Goal: Task Accomplishment & Management: Use online tool/utility

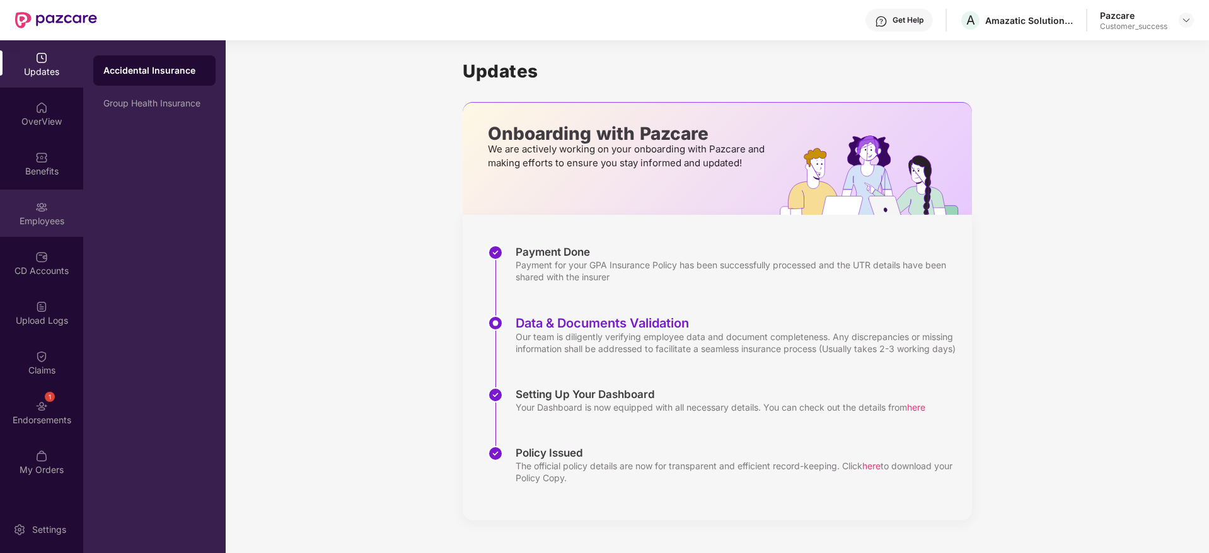
click at [30, 227] on div "Employees" at bounding box center [41, 213] width 83 height 47
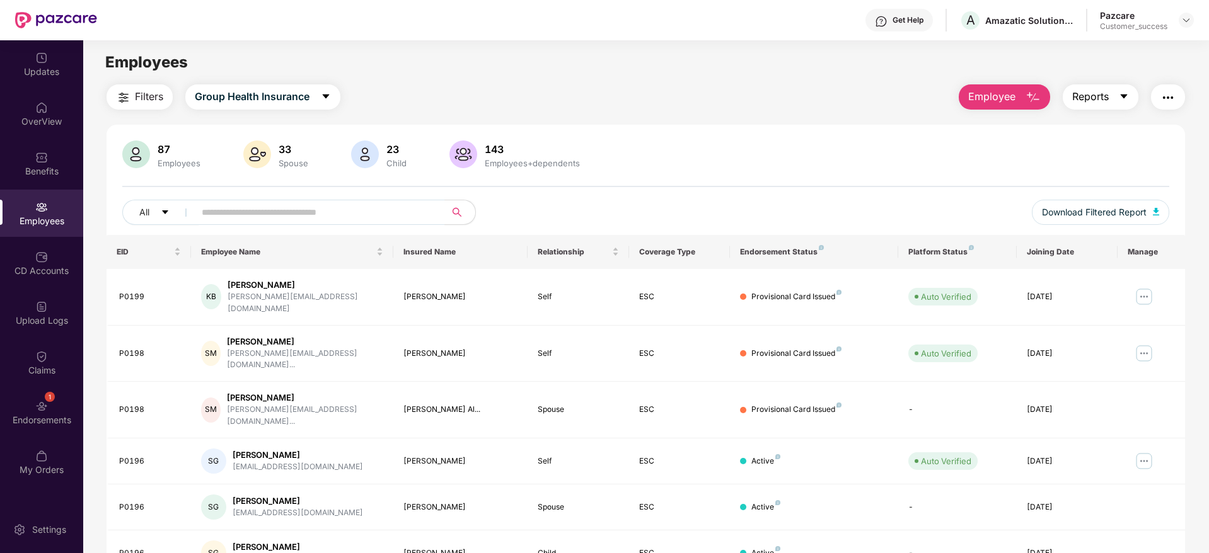
click at [1099, 98] on span "Reports" at bounding box center [1090, 97] width 37 height 16
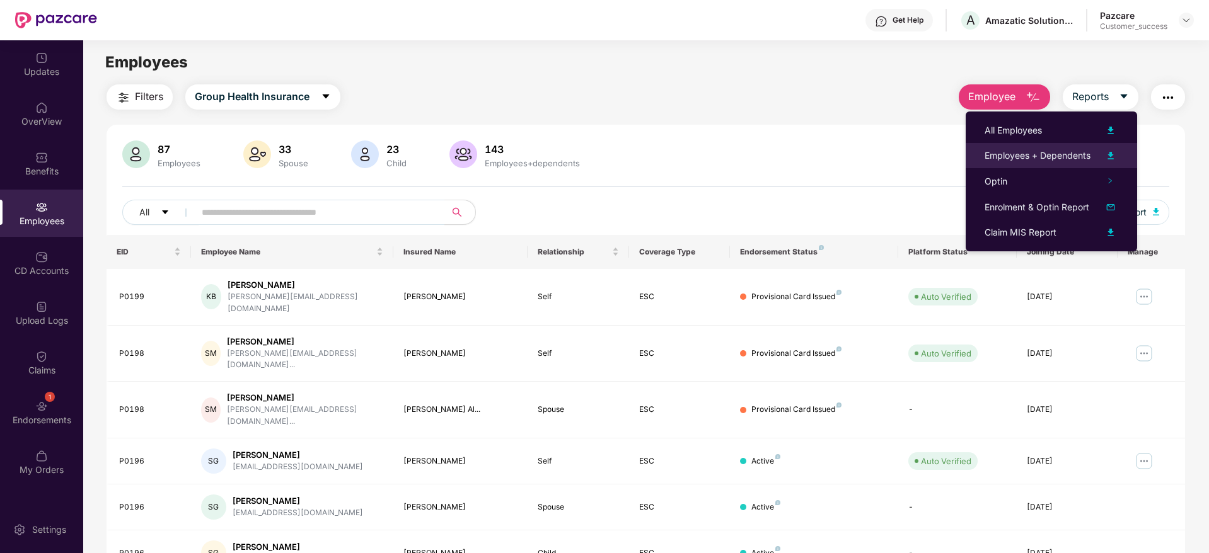
click at [1076, 156] on div "Employees + Dependents" at bounding box center [1037, 156] width 106 height 14
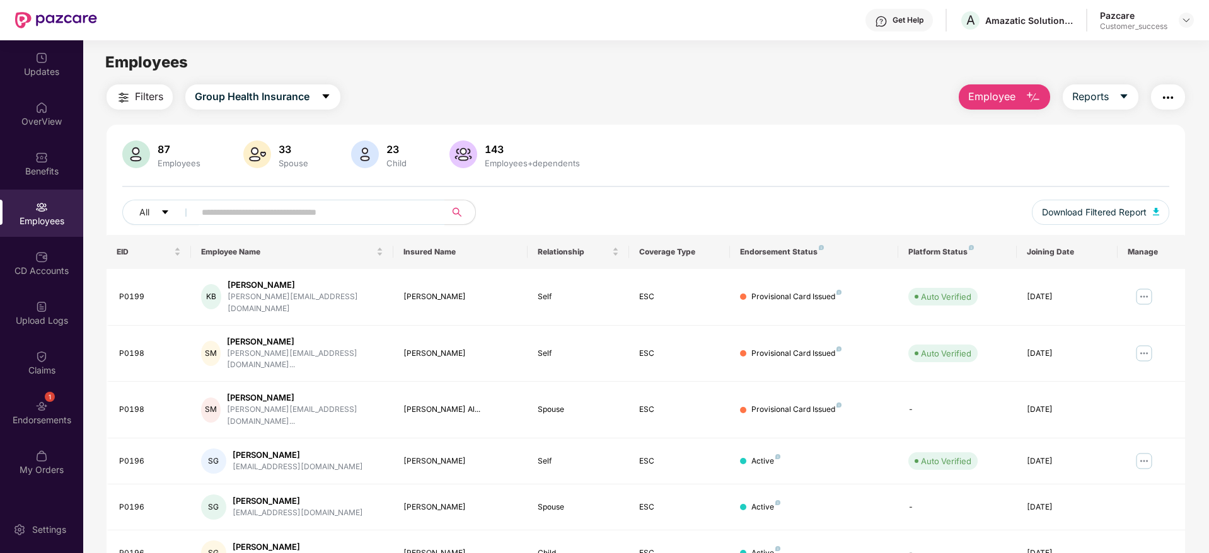
click at [135, 92] on span "Filters" at bounding box center [149, 97] width 28 height 16
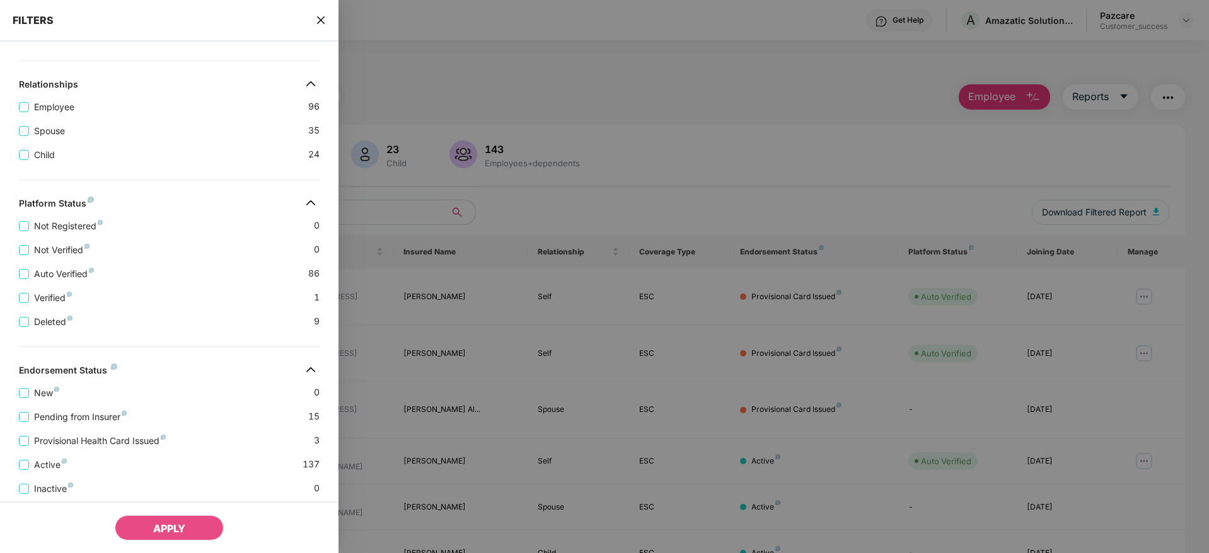
scroll to position [263, 0]
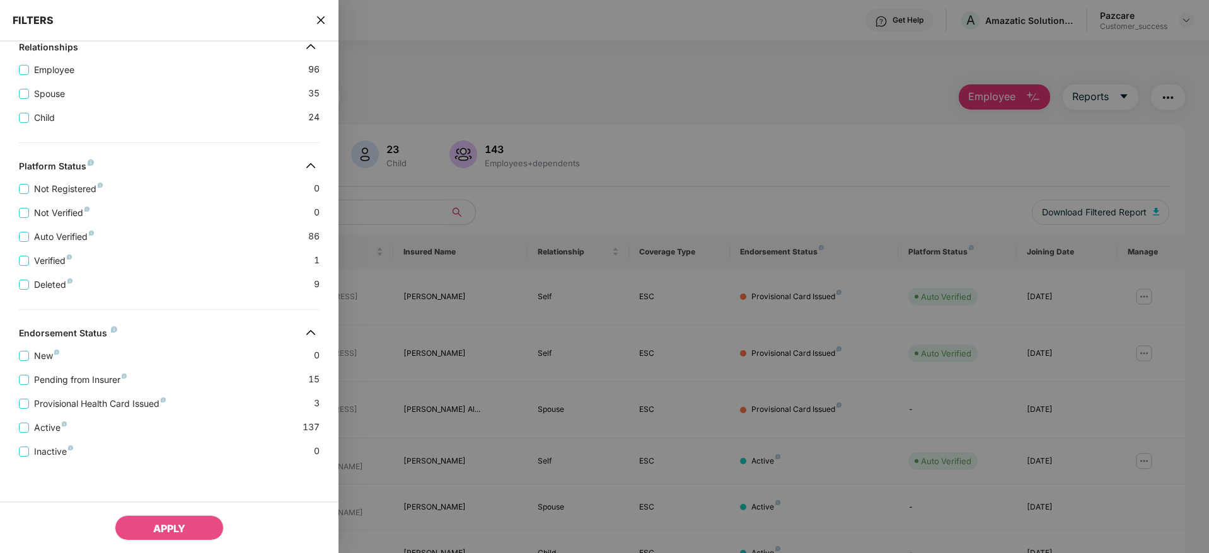
click at [323, 24] on icon "close" at bounding box center [321, 20] width 10 height 10
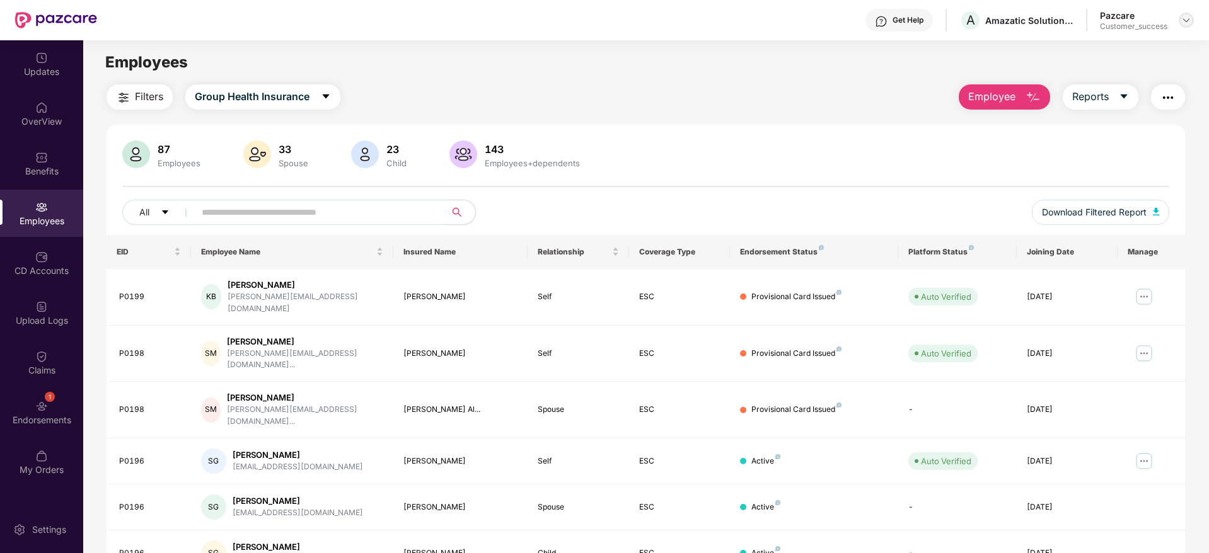
click at [1184, 21] on img at bounding box center [1186, 20] width 10 height 10
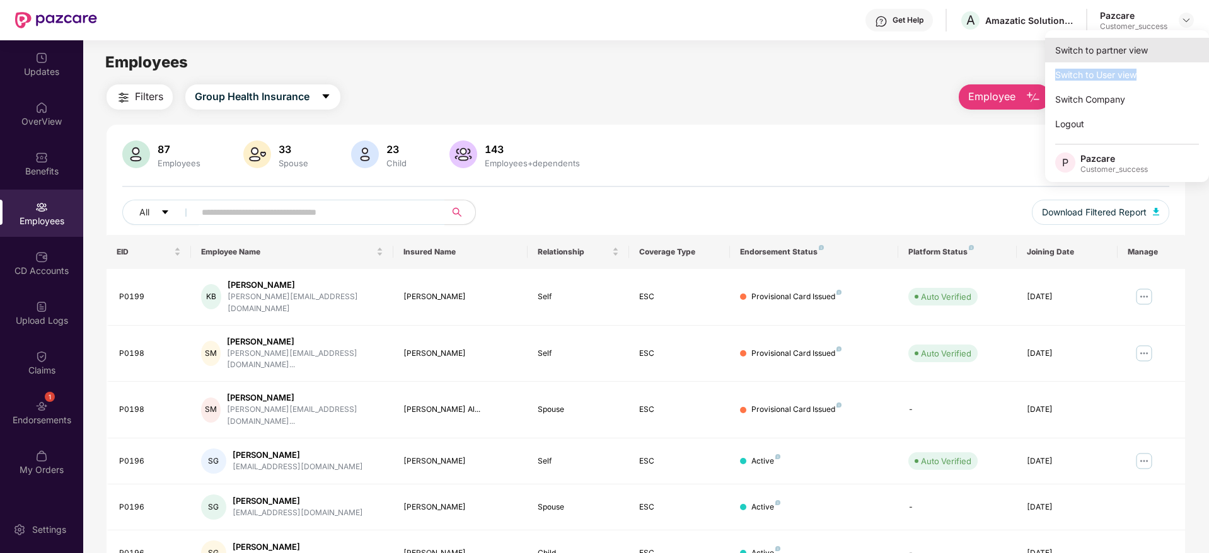
drag, startPoint x: 1137, startPoint y: 71, endPoint x: 1153, endPoint y: 50, distance: 26.1
click at [1153, 50] on div "Switch to partner view Switch to User view Switch Company Logout P Pazcare Cust…" at bounding box center [1127, 106] width 164 height 152
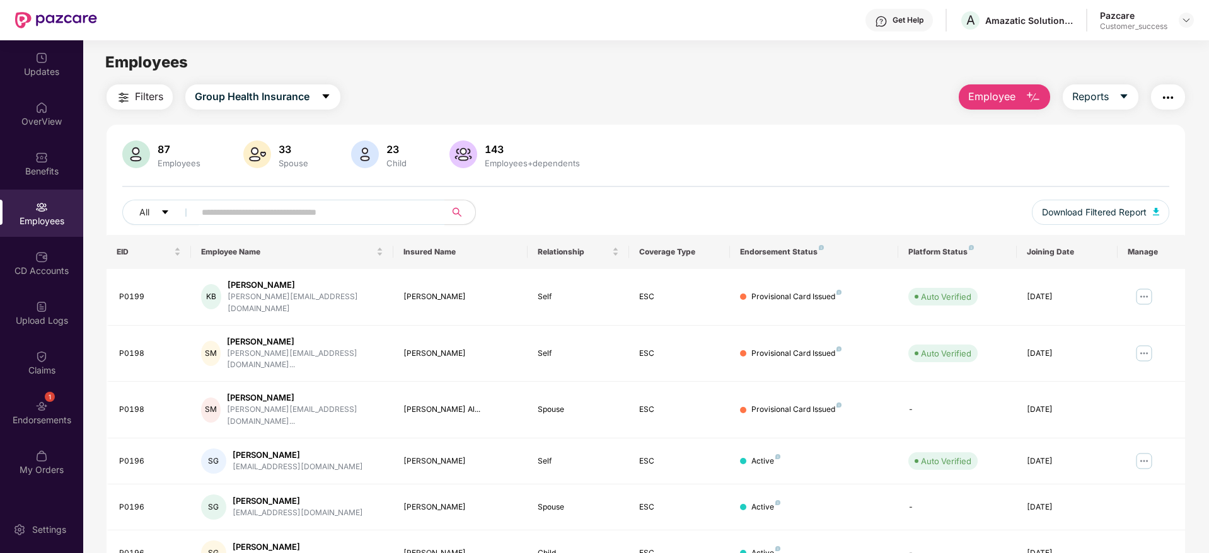
click at [1153, 50] on div "Employees" at bounding box center [645, 62] width 1125 height 24
click at [1185, 18] on img at bounding box center [1186, 20] width 10 height 10
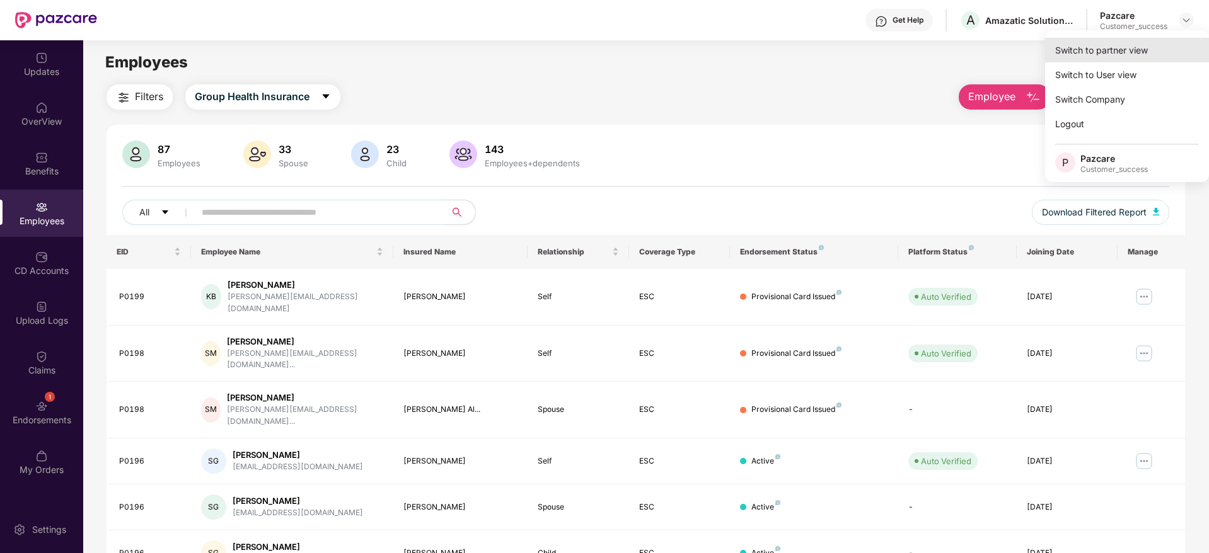
click at [1152, 45] on div "Switch to partner view" at bounding box center [1127, 50] width 164 height 25
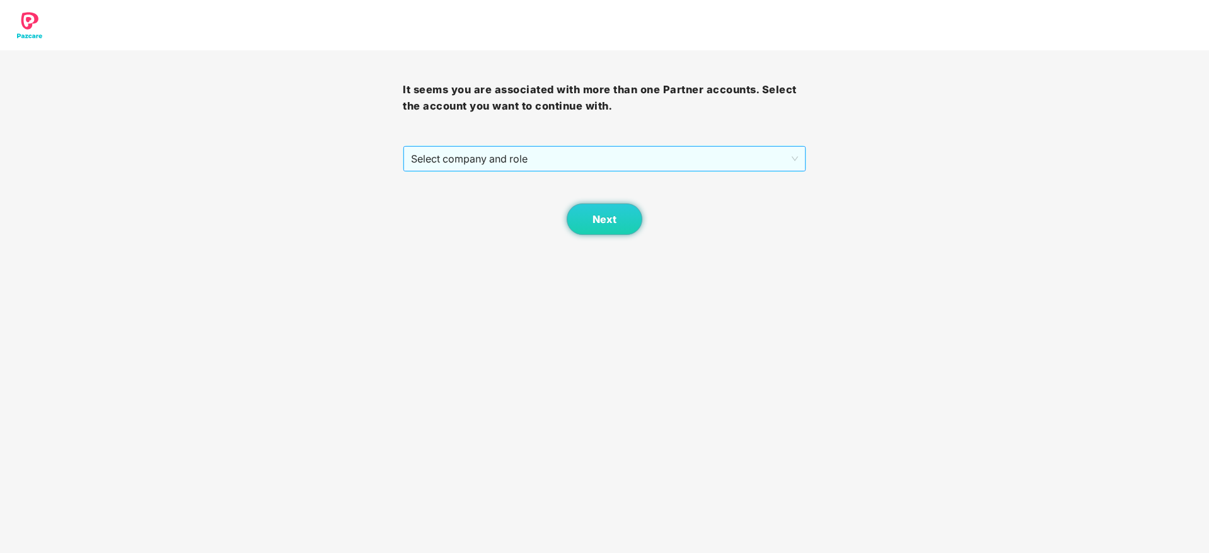
click at [747, 165] on span "Select company and role" at bounding box center [604, 159] width 386 height 24
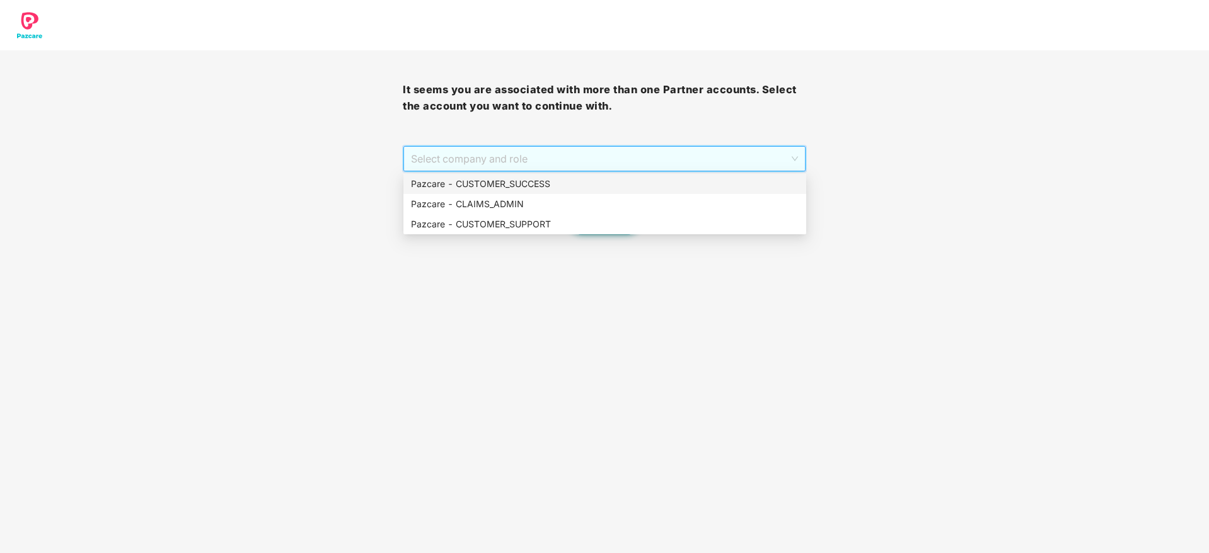
drag, startPoint x: 699, startPoint y: 194, endPoint x: 657, endPoint y: 183, distance: 43.1
click at [657, 183] on div "Pazcare - CUSTOMER_SUCCESS Pazcare - CLAIMS_ADMIN Pazcare - CUSTOMER_SUPPORT" at bounding box center [604, 204] width 403 height 60
click at [657, 183] on div "Pazcare - CUSTOMER_SUCCESS" at bounding box center [605, 184] width 388 height 14
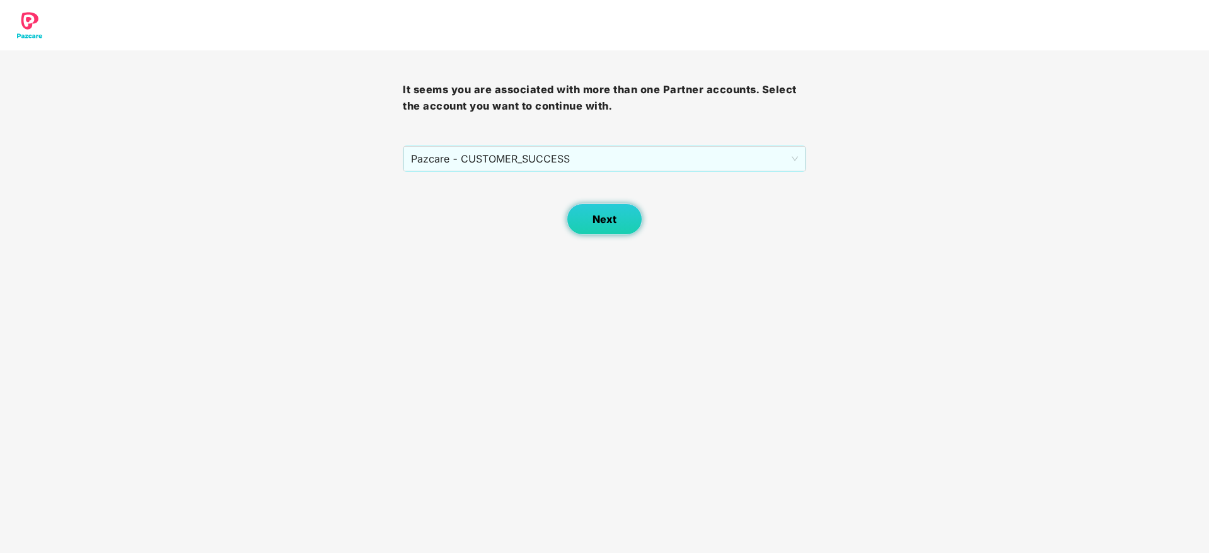
click at [619, 223] on button "Next" at bounding box center [604, 220] width 76 height 32
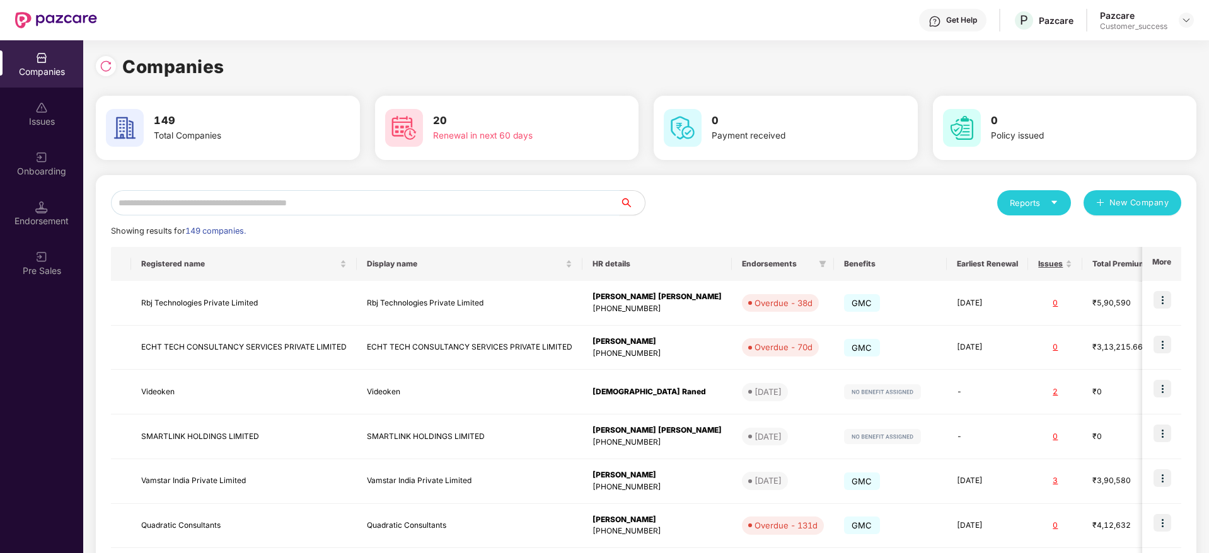
click at [573, 199] on input "text" at bounding box center [365, 202] width 508 height 25
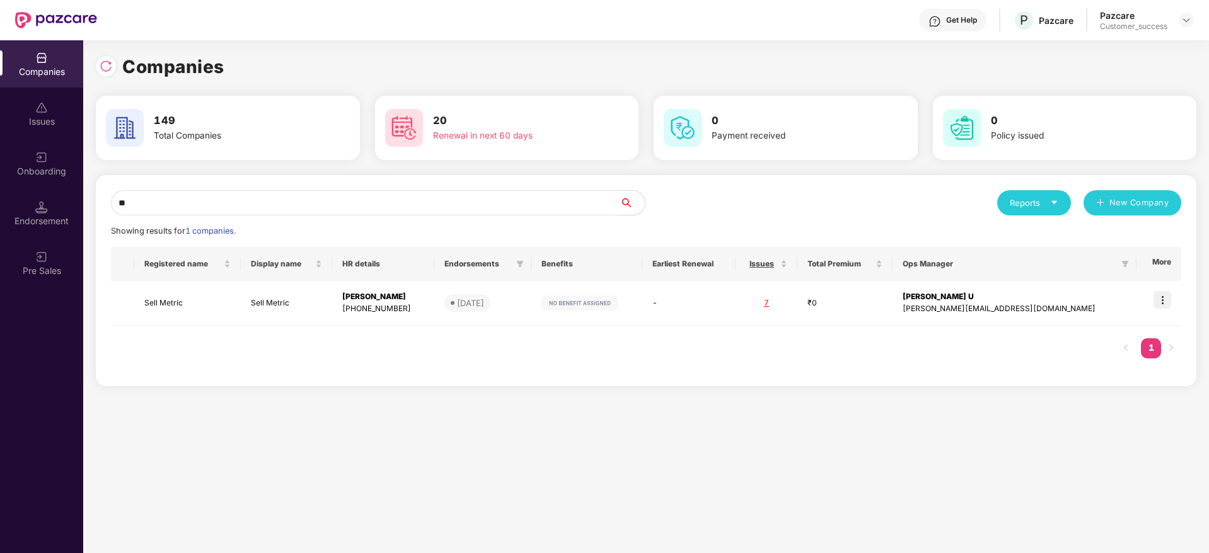
type input "*"
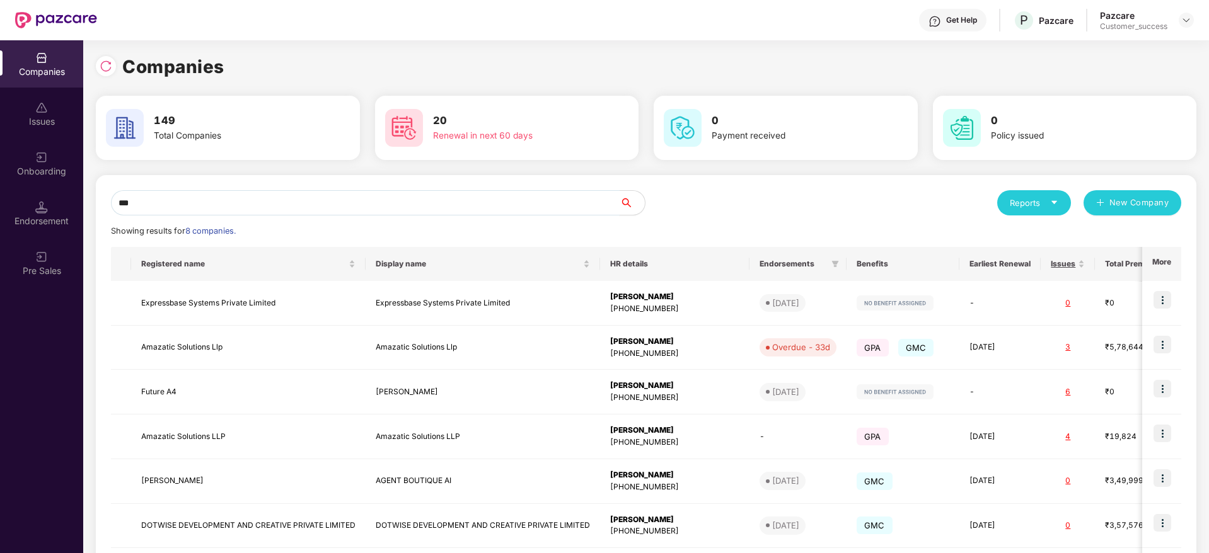
type input "****"
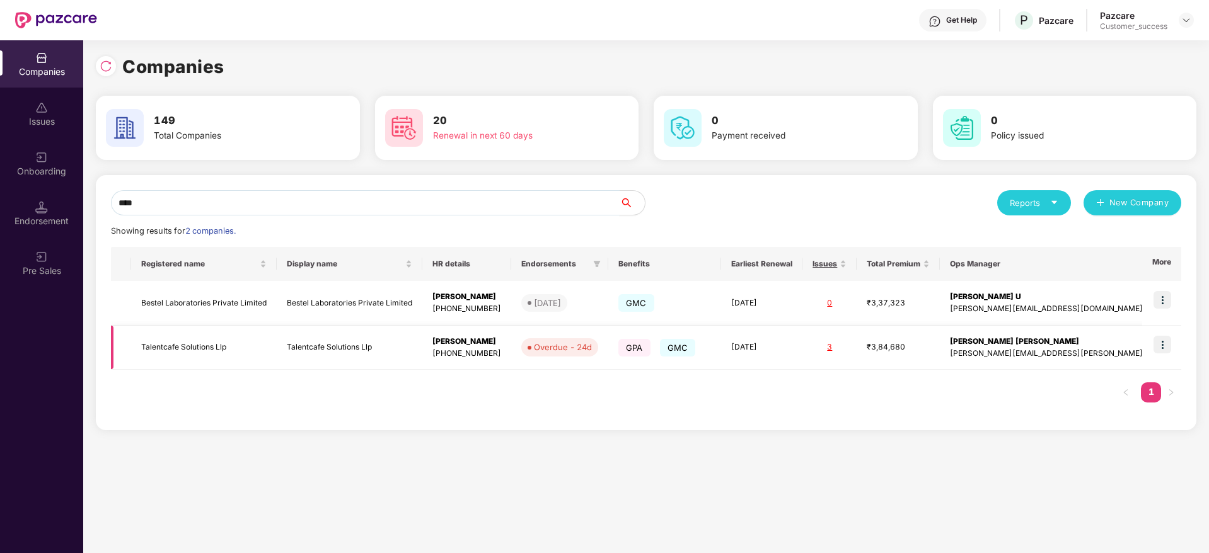
type input "****"
click at [1163, 348] on img at bounding box center [1162, 345] width 18 height 18
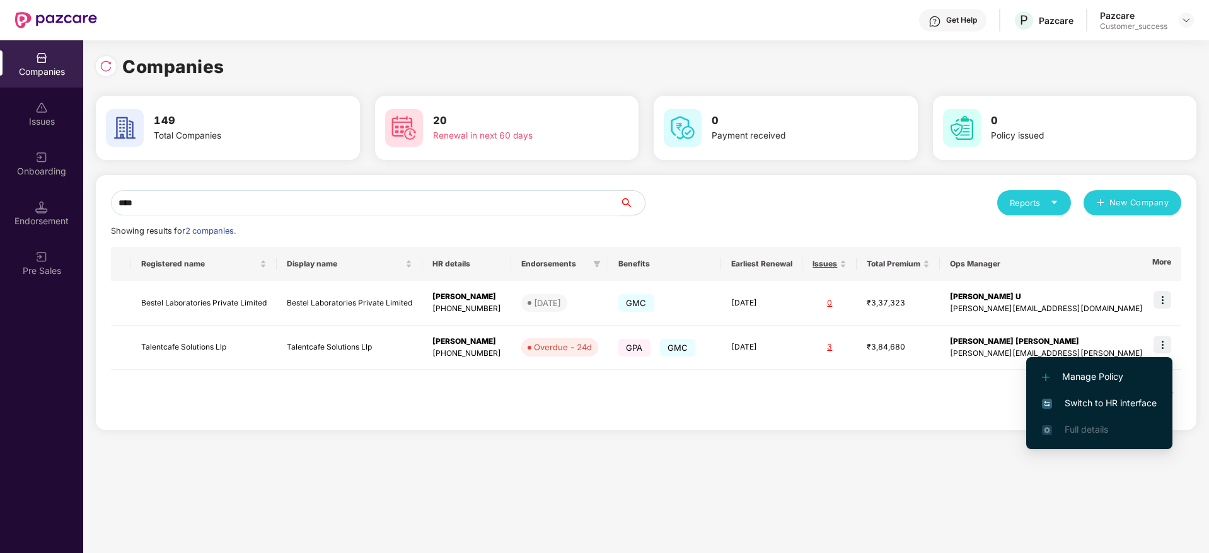
click at [1137, 402] on span "Switch to HR interface" at bounding box center [1099, 403] width 115 height 14
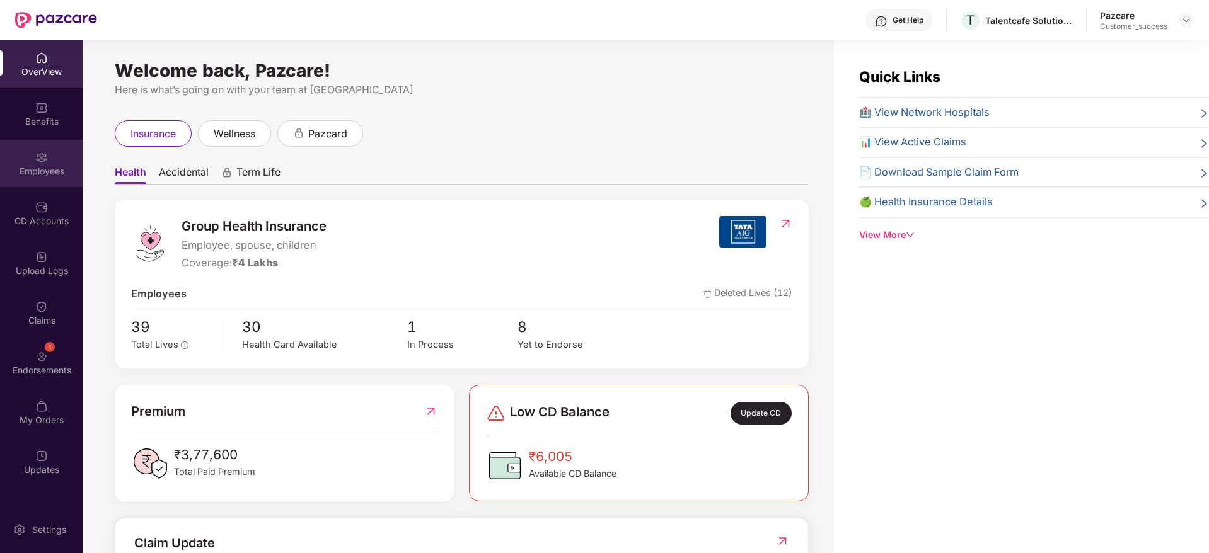
click at [47, 178] on div "Employees" at bounding box center [41, 163] width 83 height 47
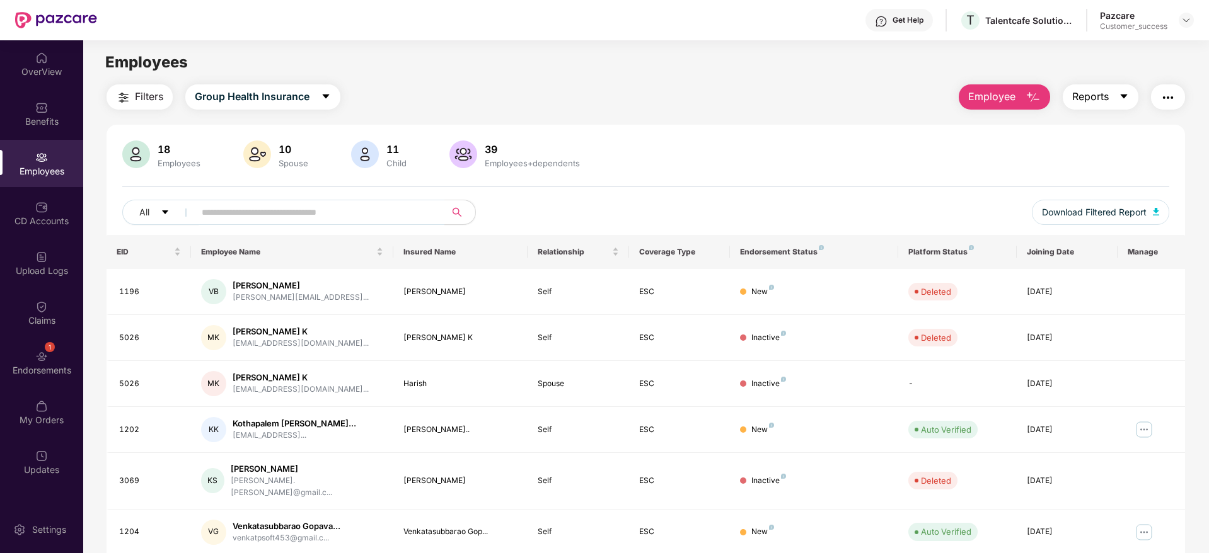
click at [1074, 108] on button "Reports" at bounding box center [1100, 96] width 76 height 25
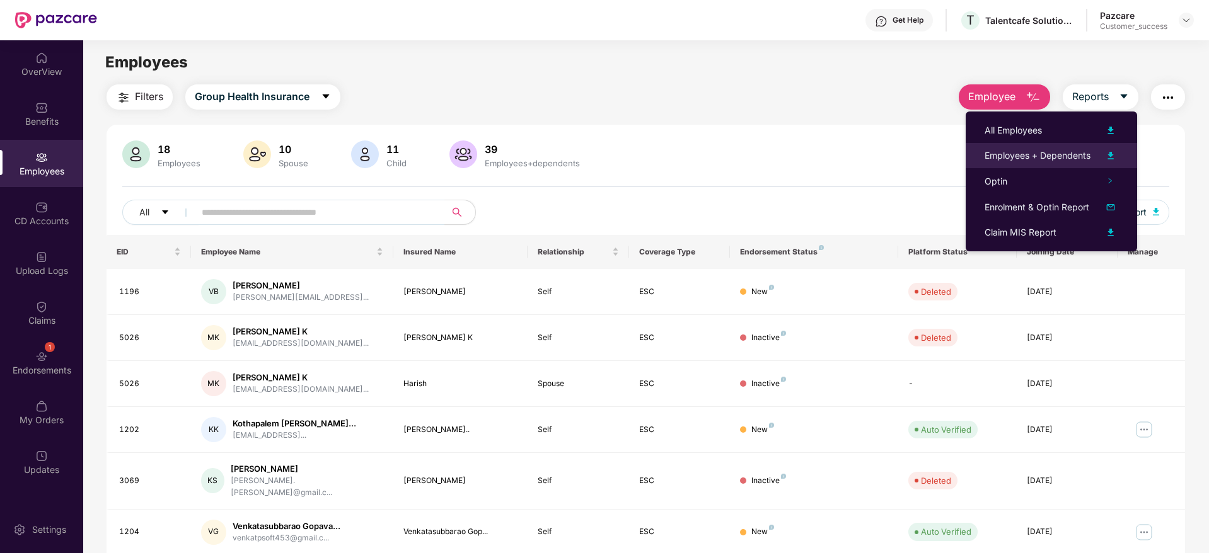
click at [1055, 147] on li "Employees + Dependents" at bounding box center [1050, 155] width 171 height 25
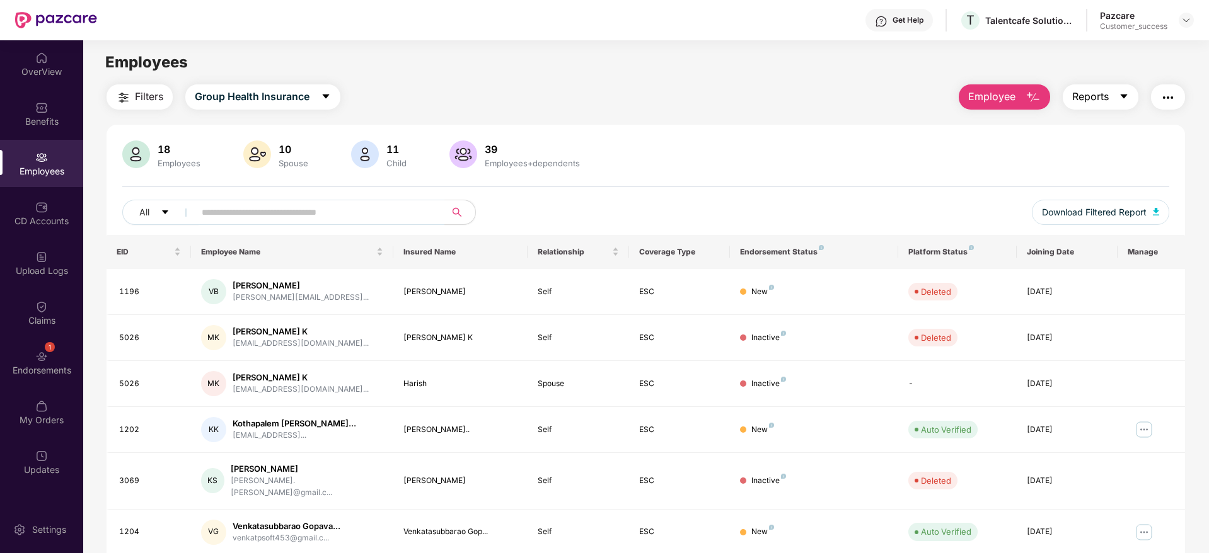
click at [1123, 90] on button "Reports" at bounding box center [1100, 96] width 76 height 25
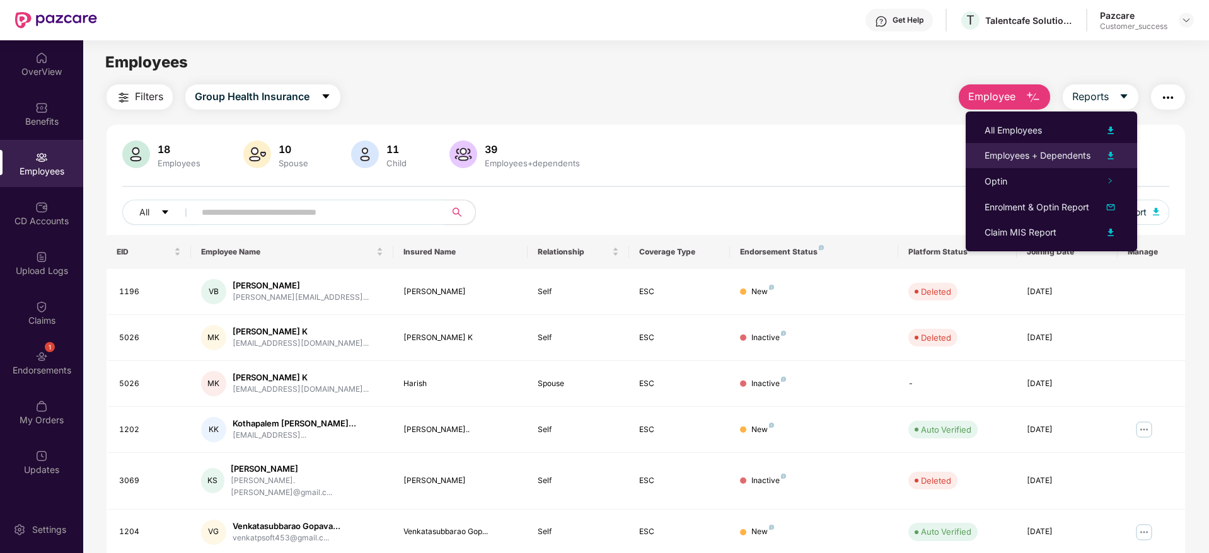
click at [1054, 144] on li "Employees + Dependents" at bounding box center [1050, 155] width 171 height 25
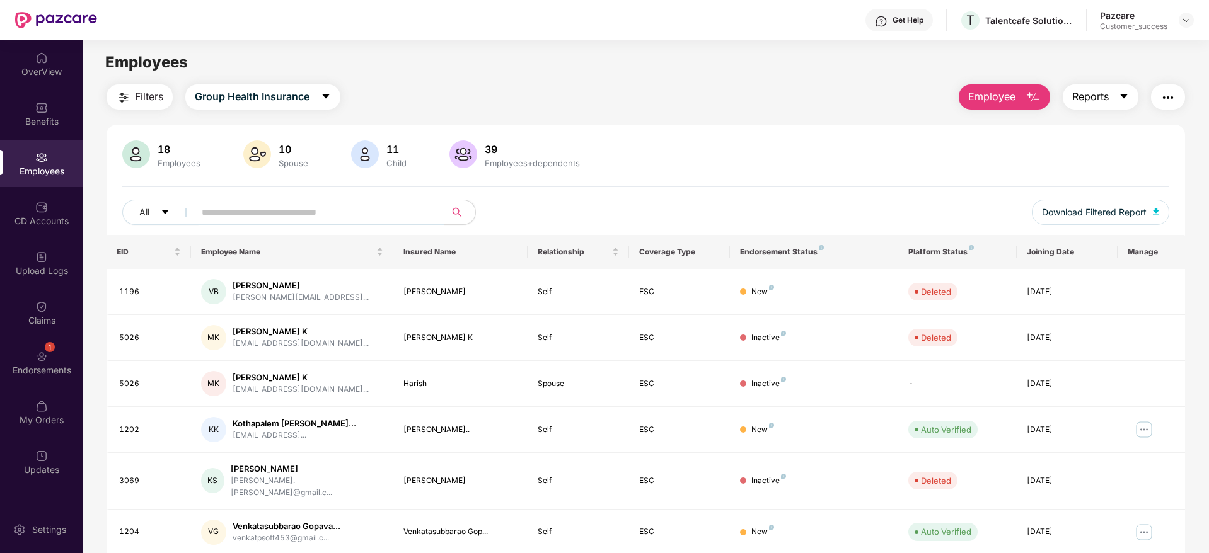
click at [1096, 108] on button "Reports" at bounding box center [1100, 96] width 76 height 25
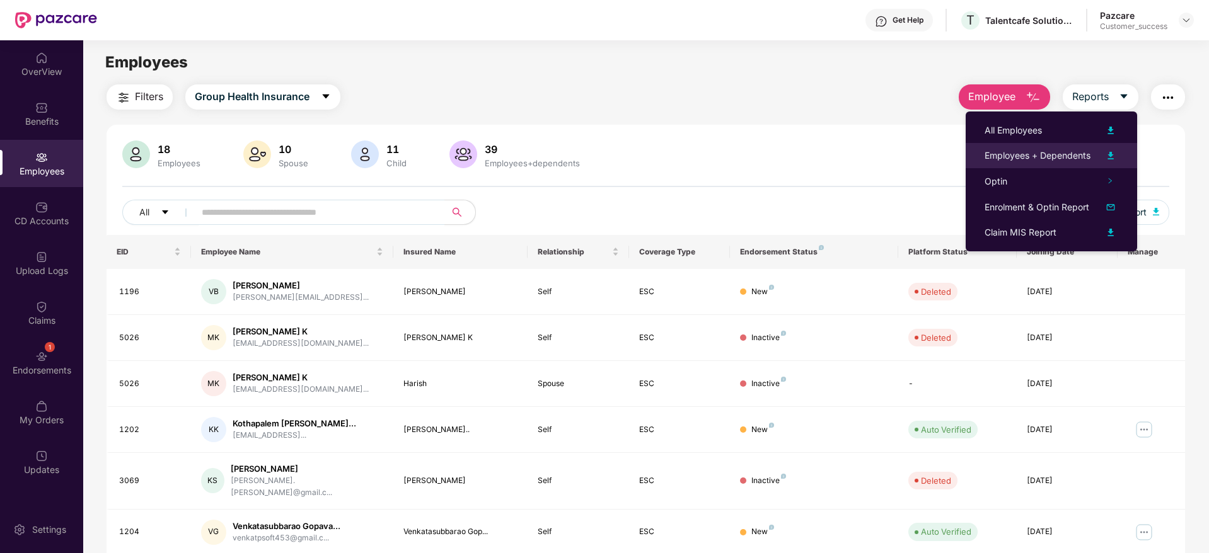
click at [1043, 153] on div "Employees + Dependents" at bounding box center [1037, 156] width 106 height 14
